Goal: Information Seeking & Learning: Learn about a topic

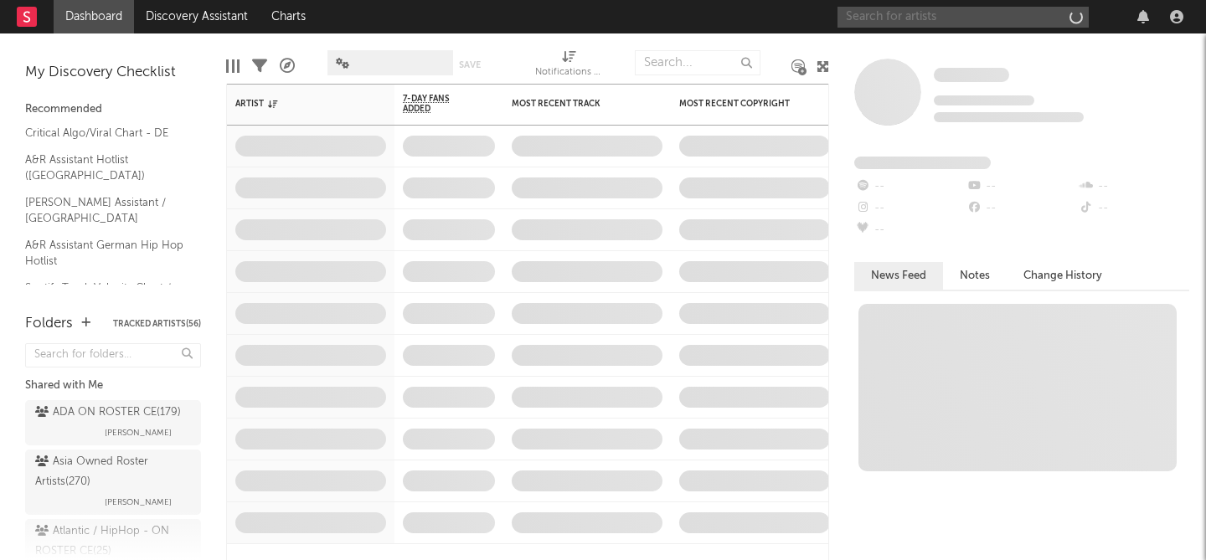
click at [870, 24] on input "text" at bounding box center [962, 17] width 251 height 21
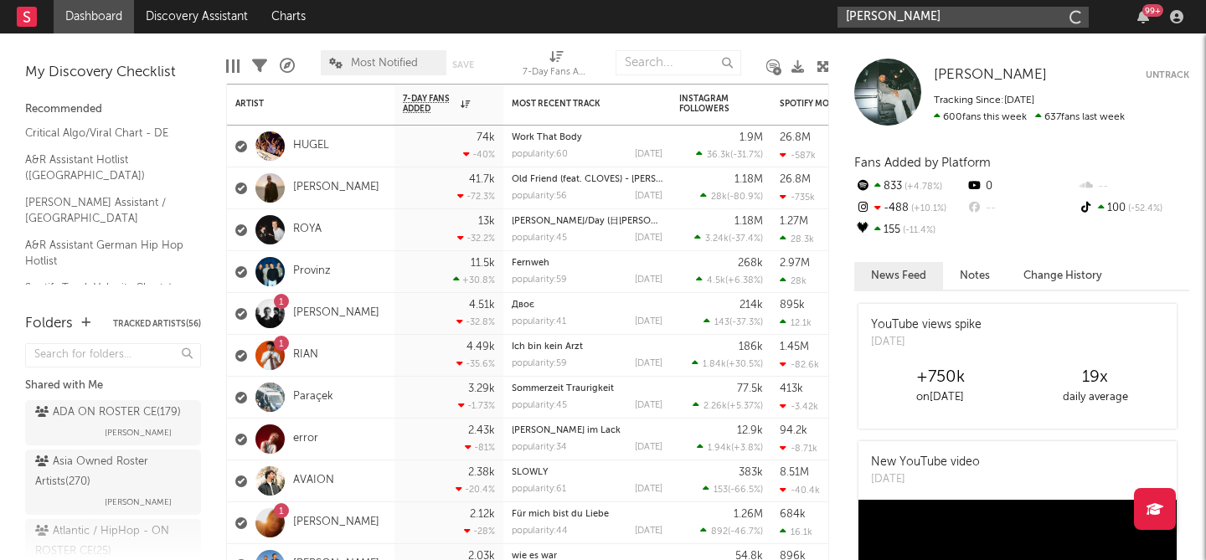
type input "[PERSON_NAME]"
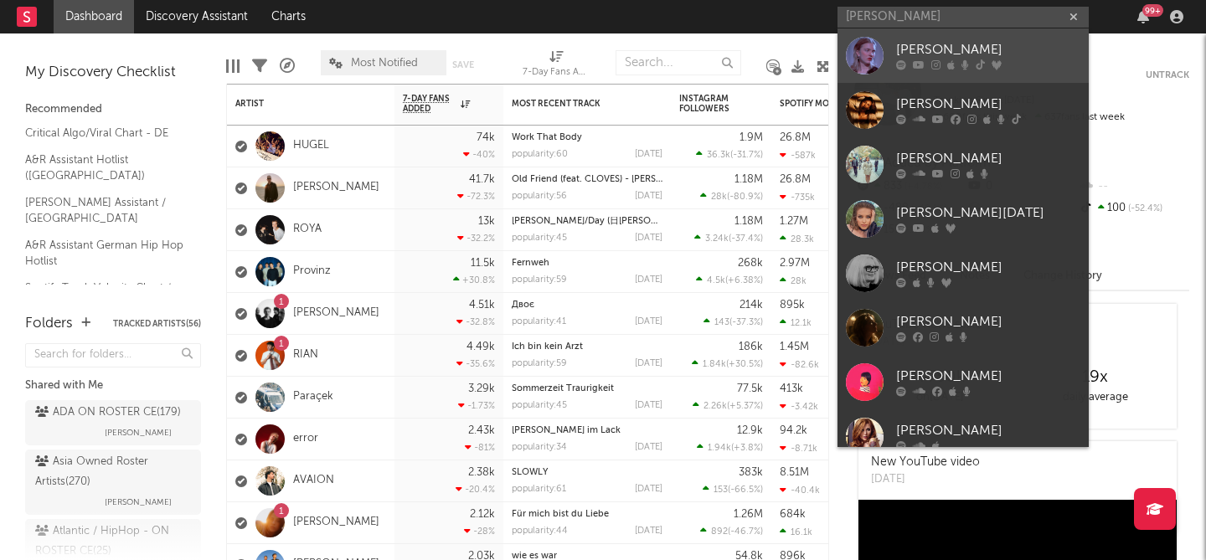
click at [918, 52] on div "[PERSON_NAME]" at bounding box center [988, 50] width 184 height 20
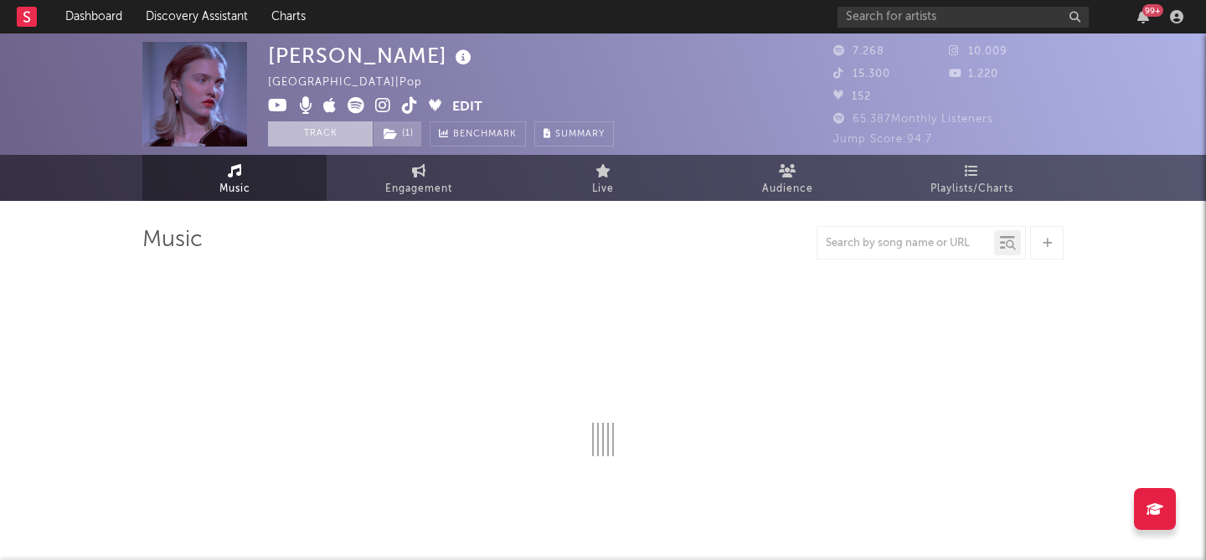
click at [332, 131] on button "Track" at bounding box center [320, 133] width 105 height 25
select select "6m"
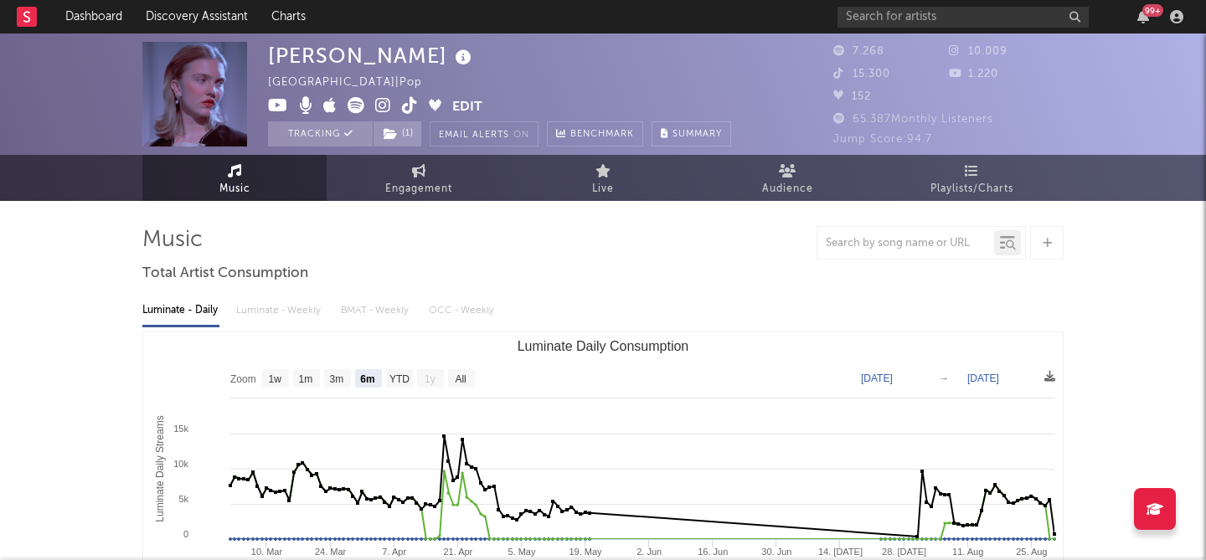
select select "6m"
click at [431, 188] on span "Engagement" at bounding box center [418, 189] width 67 height 20
select select "1w"
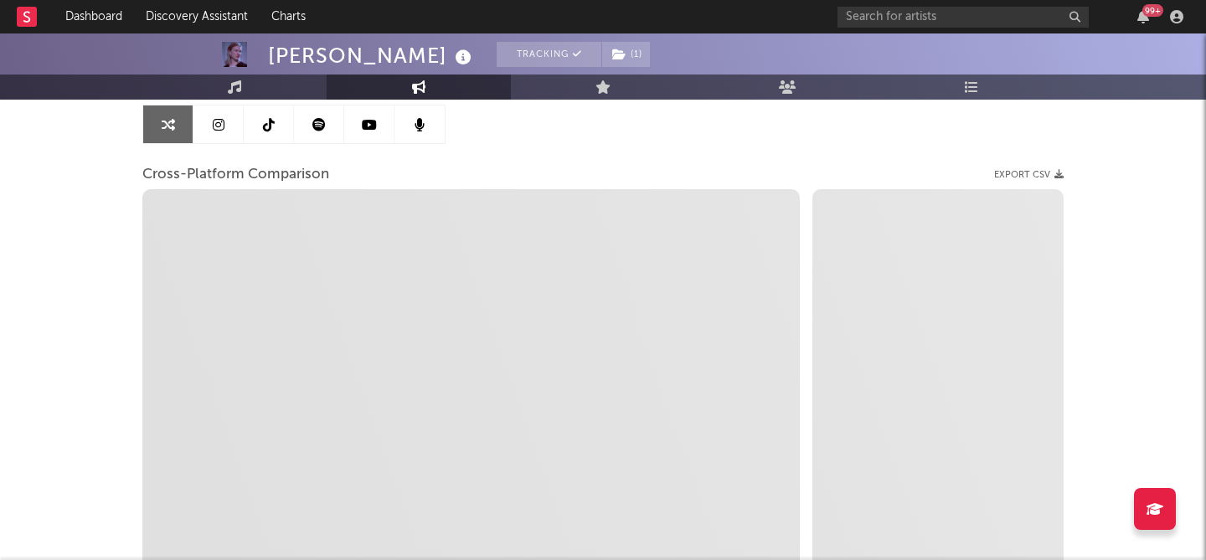
scroll to position [168, 0]
select select "1m"
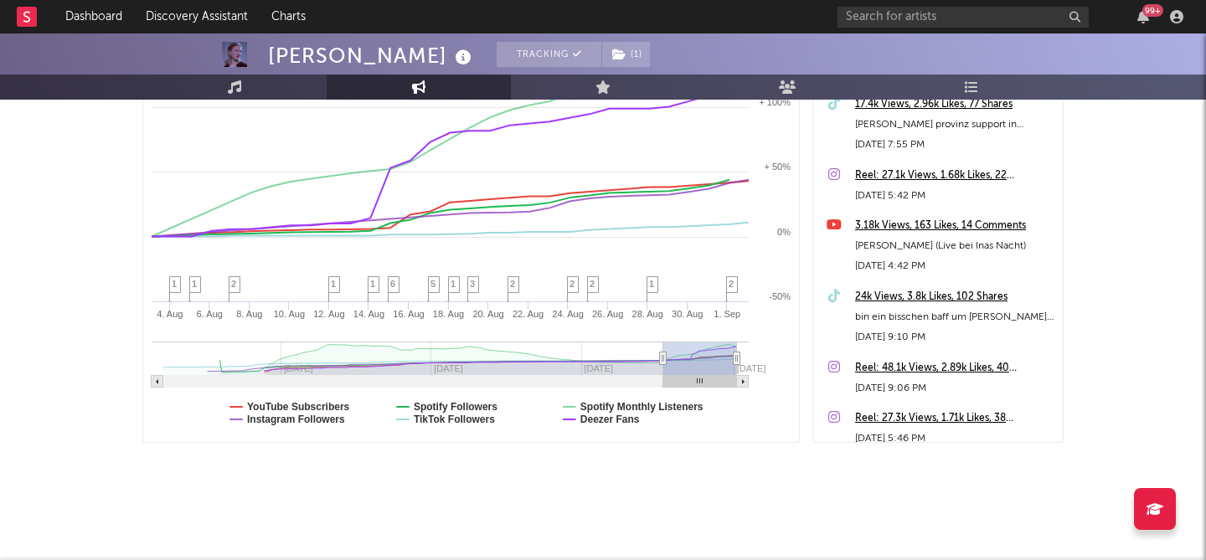
scroll to position [0, 0]
